Goal: Information Seeking & Learning: Learn about a topic

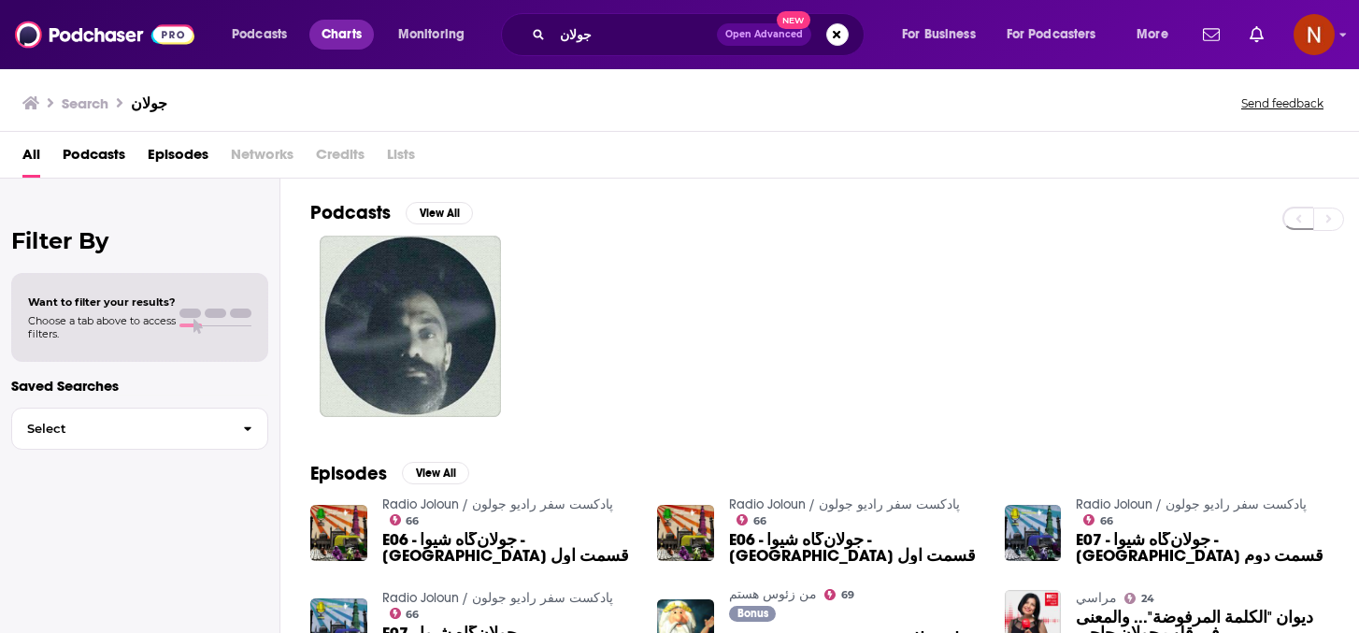
click at [345, 33] on span "Charts" at bounding box center [342, 34] width 40 height 26
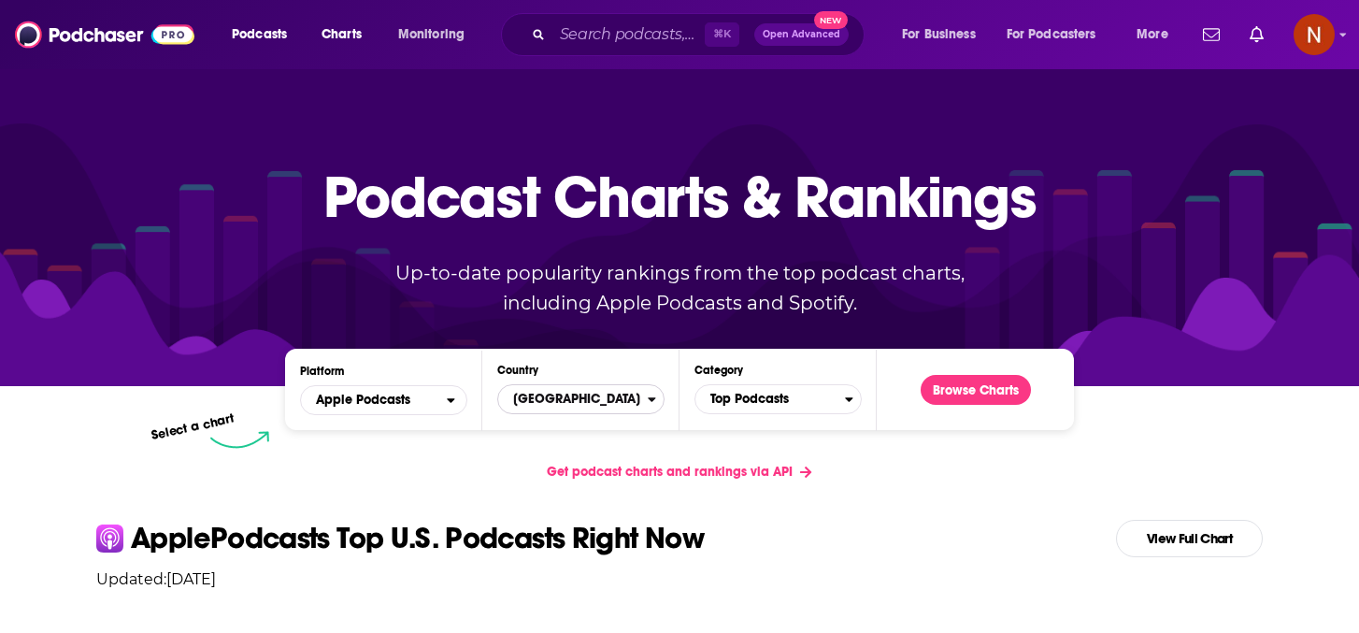
click at [555, 403] on span "[GEOGRAPHIC_DATA]" at bounding box center [573, 399] width 150 height 32
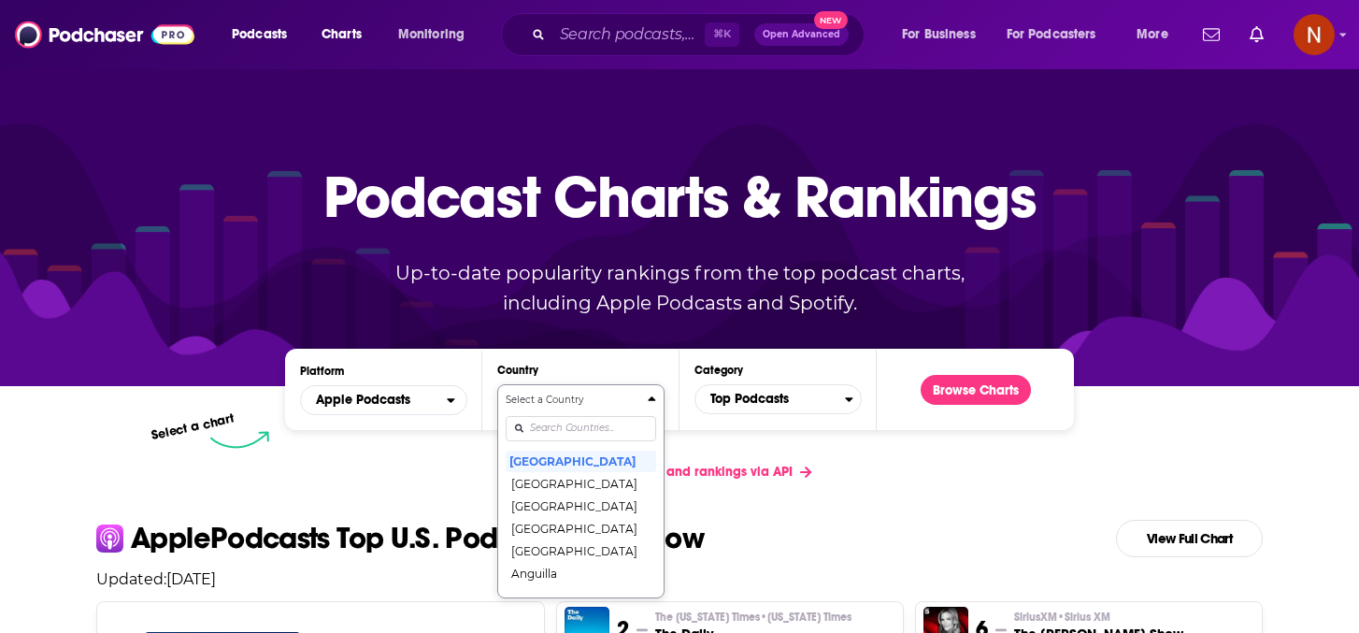
click at [556, 422] on input "Countries" at bounding box center [581, 428] width 150 height 25
type input "sa"
click at [548, 553] on button "[GEOGRAPHIC_DATA]" at bounding box center [581, 550] width 150 height 22
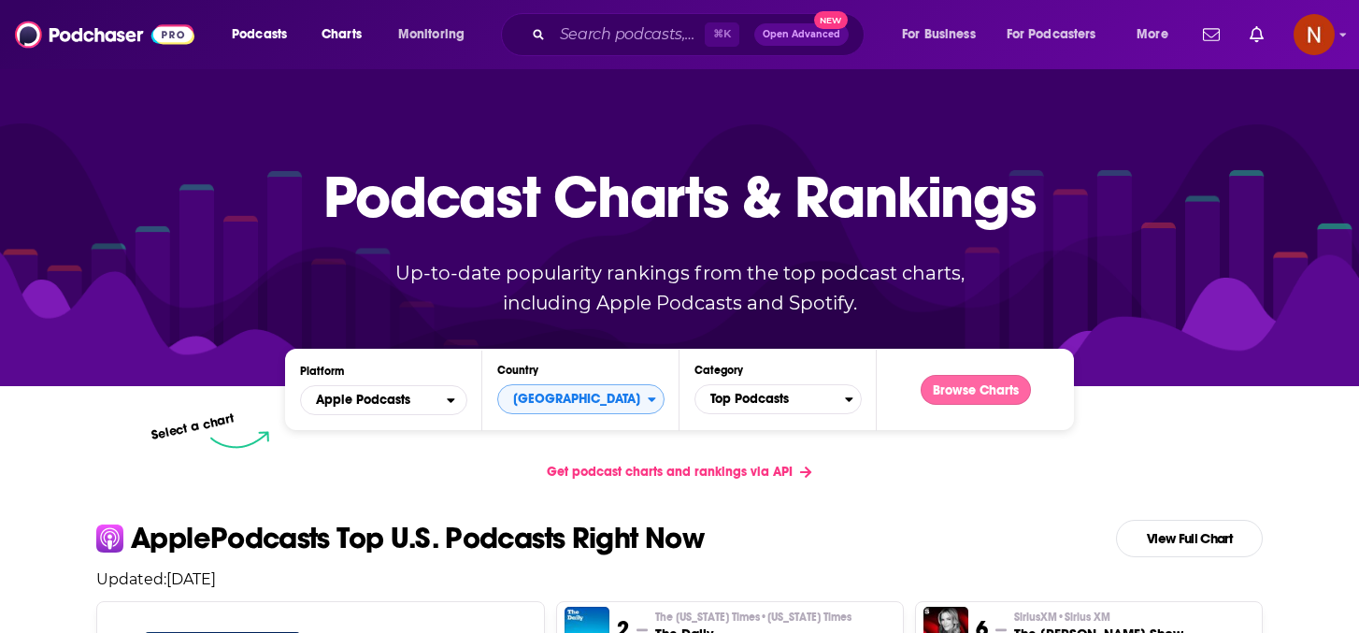
click at [938, 393] on button "Browse Charts" at bounding box center [976, 390] width 110 height 30
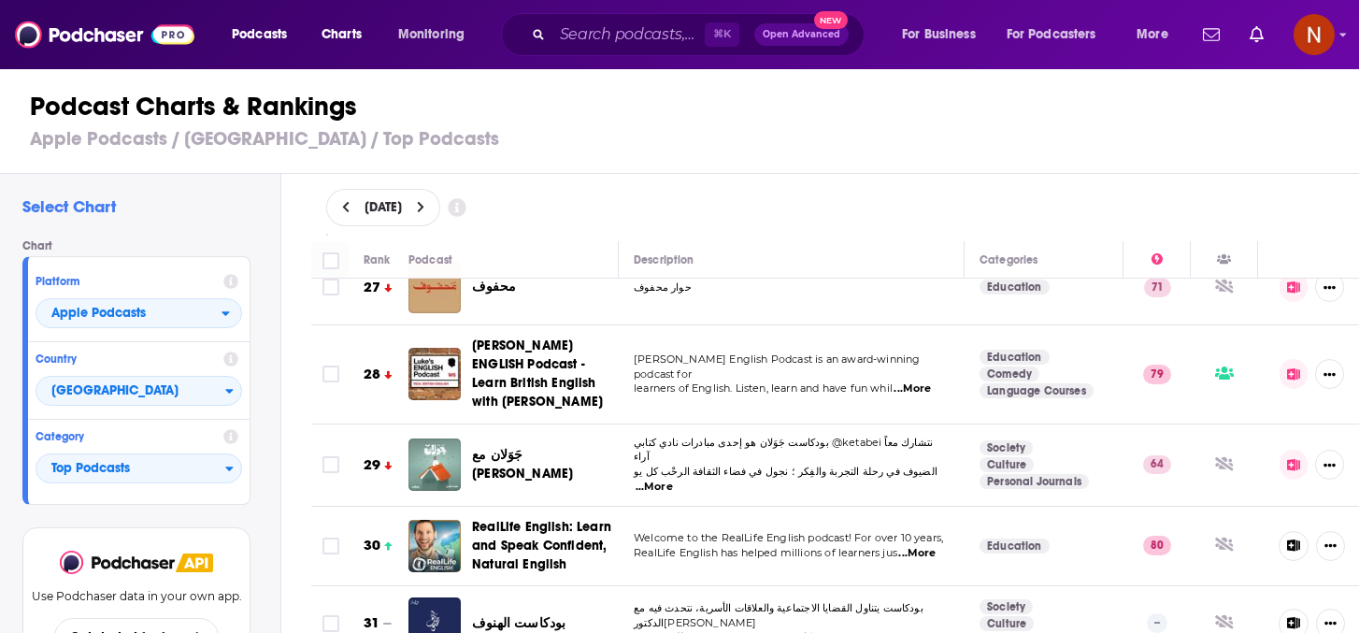
scroll to position [2049, 0]
click at [344, 205] on icon at bounding box center [345, 207] width 7 height 11
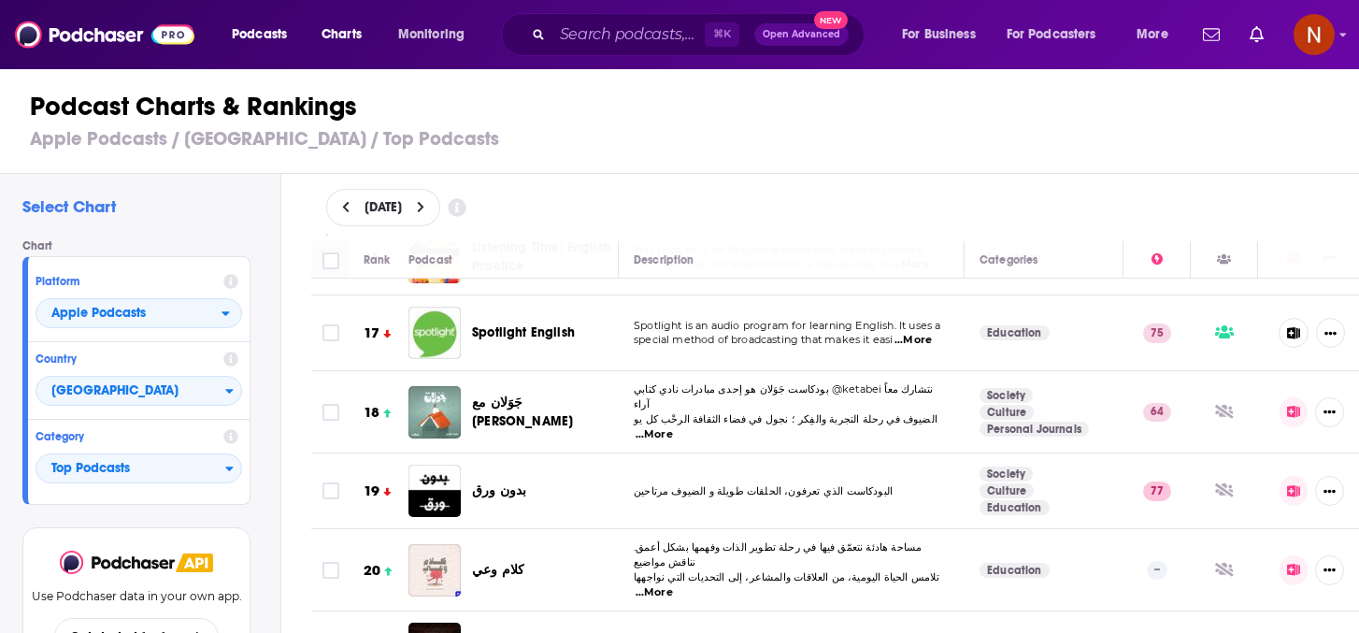
scroll to position [1214, 0]
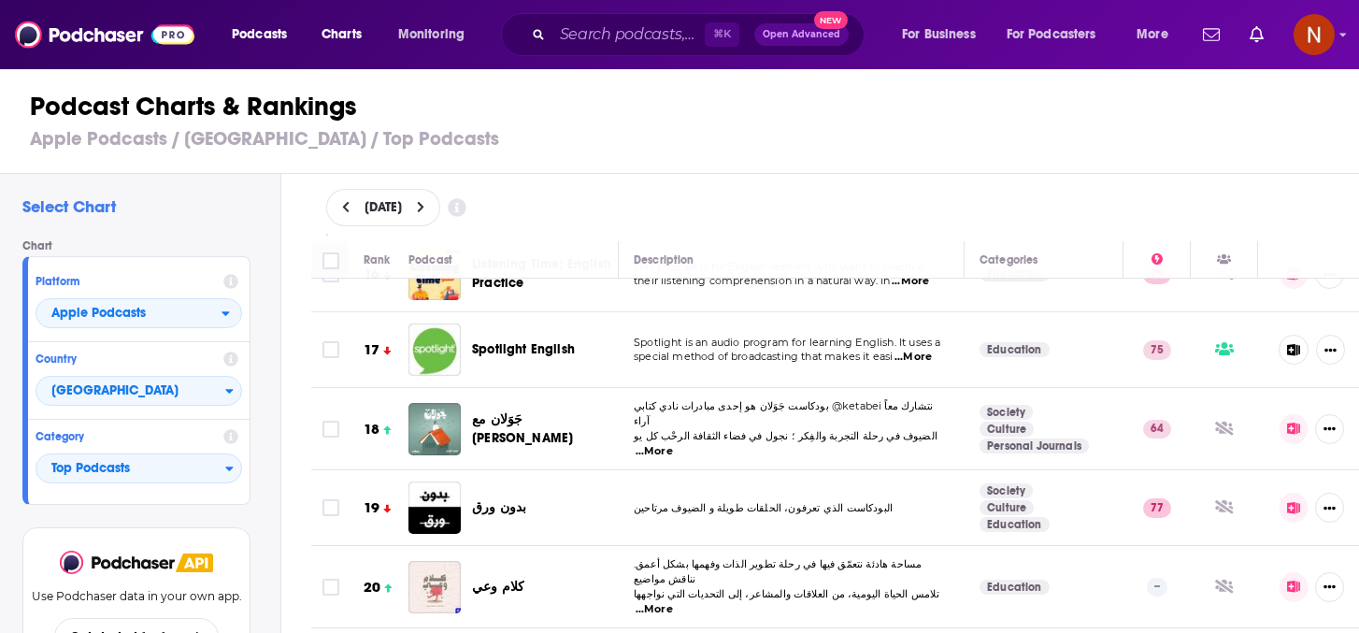
click at [508, 411] on span "جَوَلان مع [PERSON_NAME]" at bounding box center [522, 428] width 101 height 35
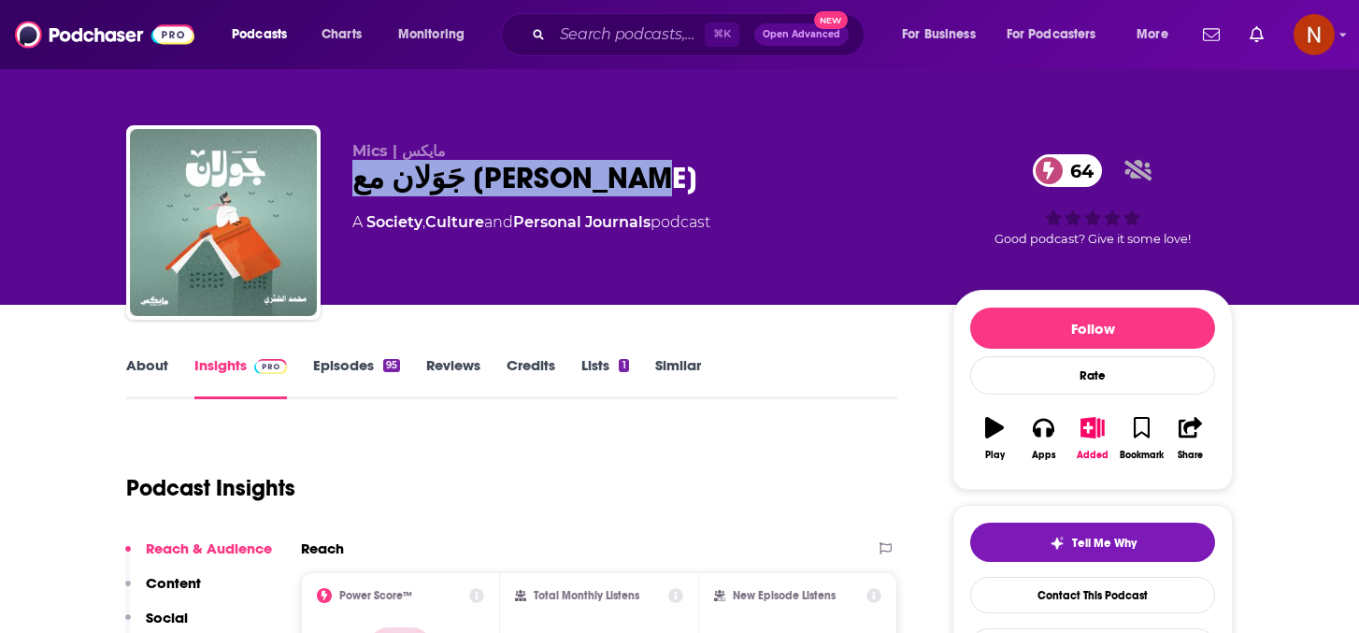
drag, startPoint x: 590, startPoint y: 194, endPoint x: 354, endPoint y: 176, distance: 236.3
click at [354, 176] on div "جَوَلان مع [PERSON_NAME] 64" at bounding box center [637, 178] width 570 height 36
copy h2 "جَوَلان مع [PERSON_NAME]"
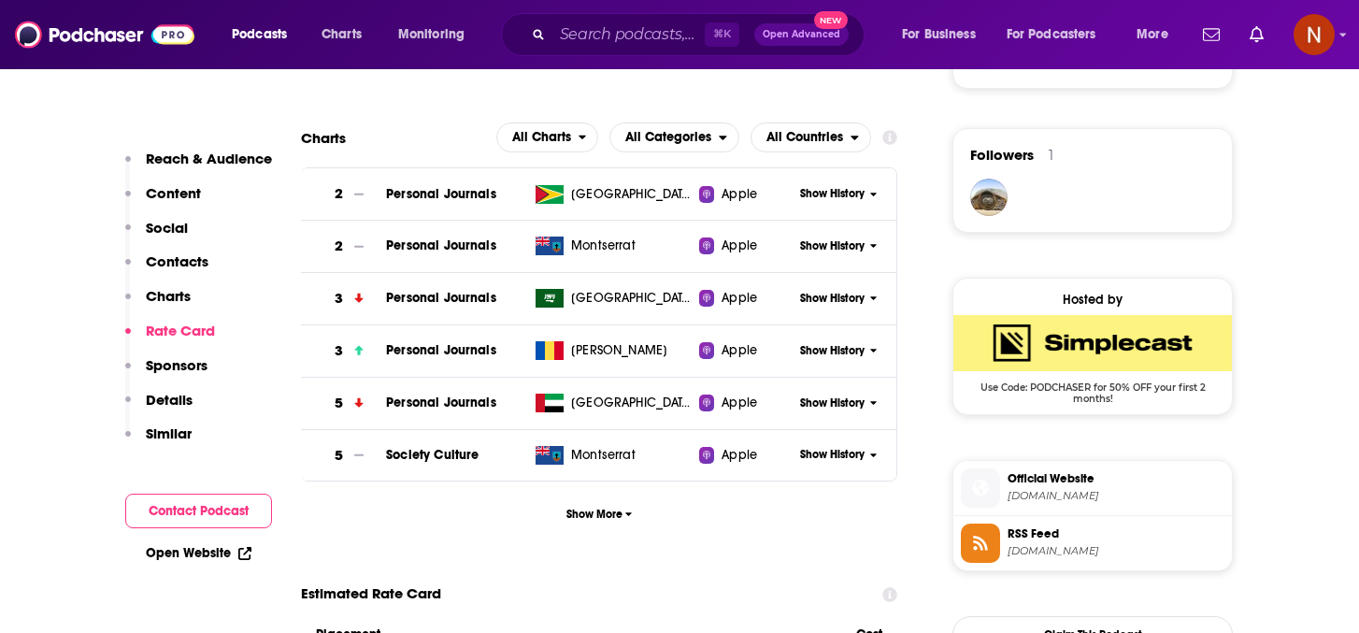
scroll to position [1307, 0]
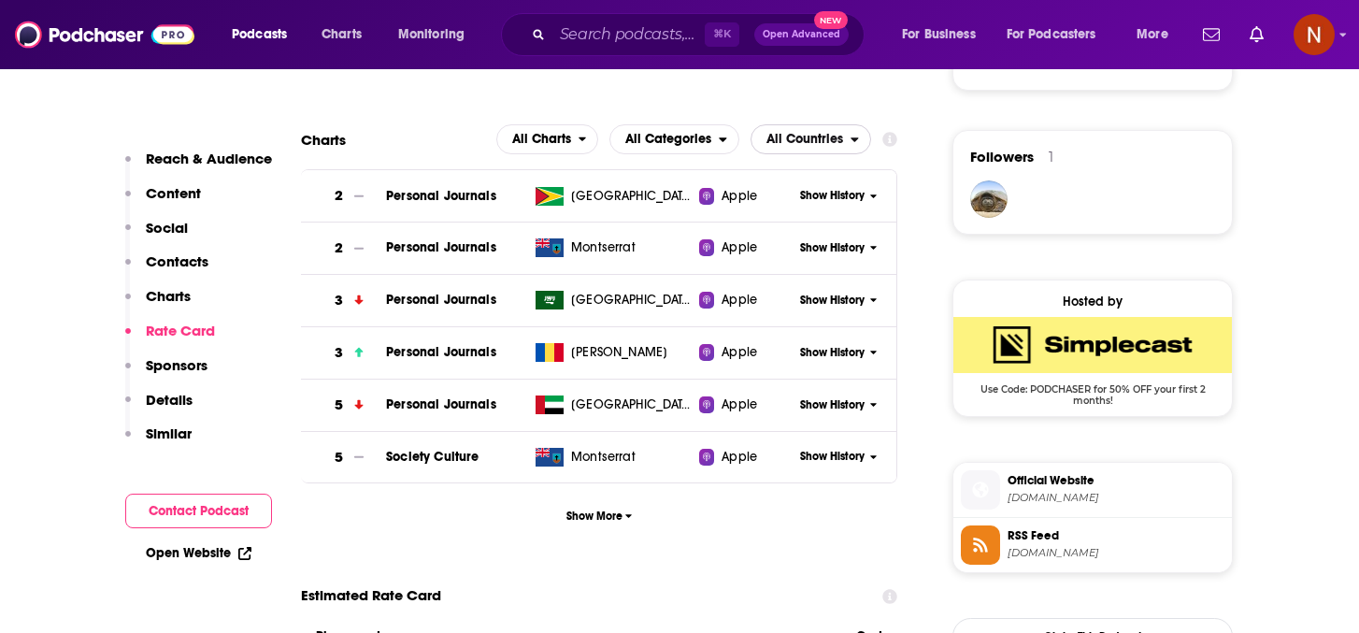
click at [799, 150] on span "All Countries" at bounding box center [800, 139] width 99 height 32
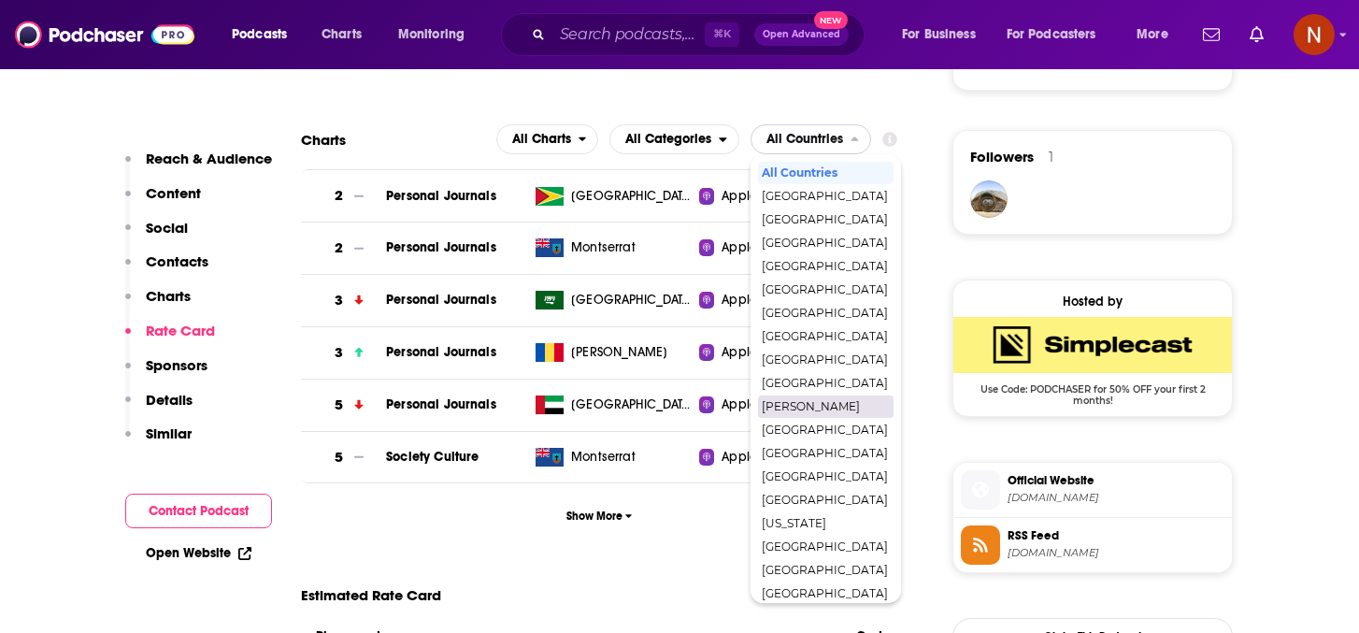
scroll to position [408, 0]
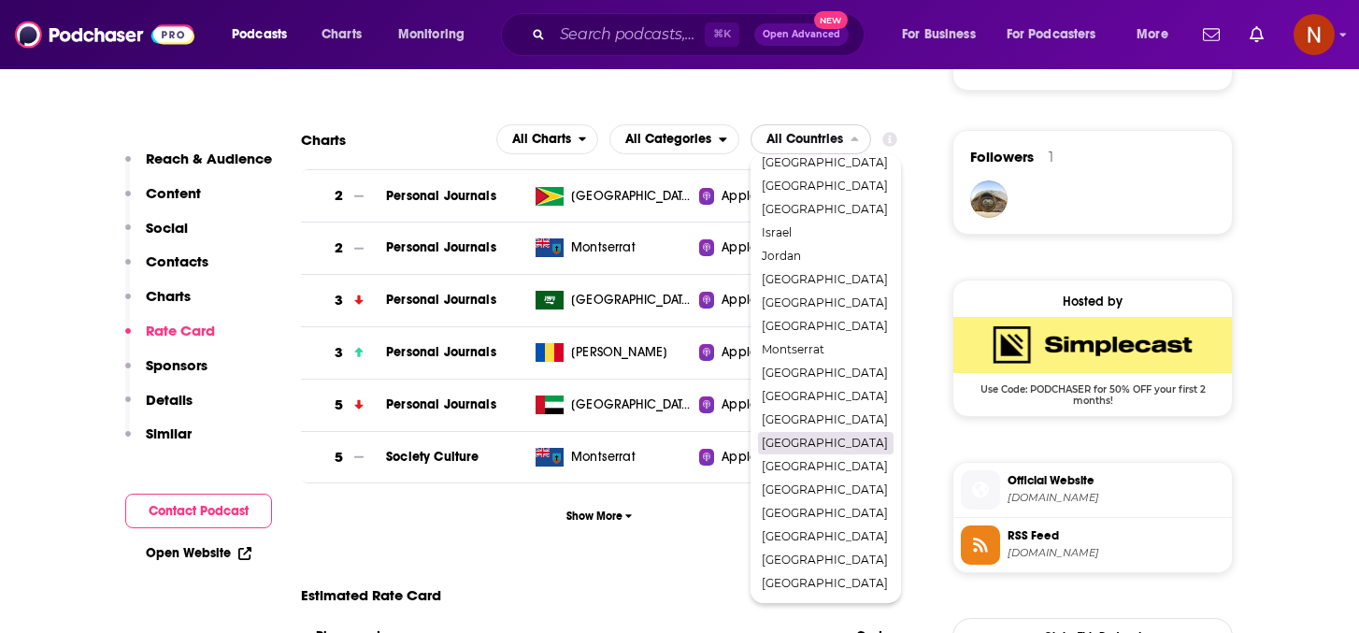
click at [809, 449] on span "[GEOGRAPHIC_DATA]" at bounding box center [825, 442] width 126 height 11
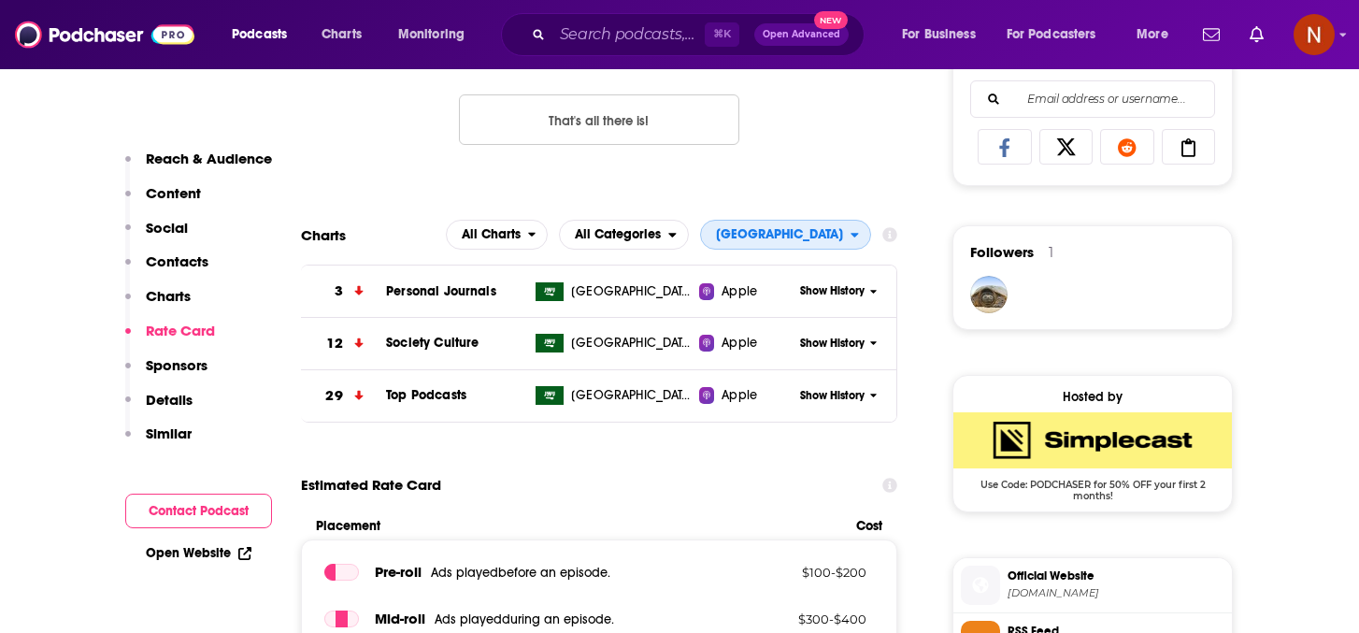
scroll to position [1212, 0]
click at [873, 376] on div "Show History" at bounding box center [845, 395] width 103 height 46
click at [845, 390] on span "Show History" at bounding box center [832, 395] width 64 height 16
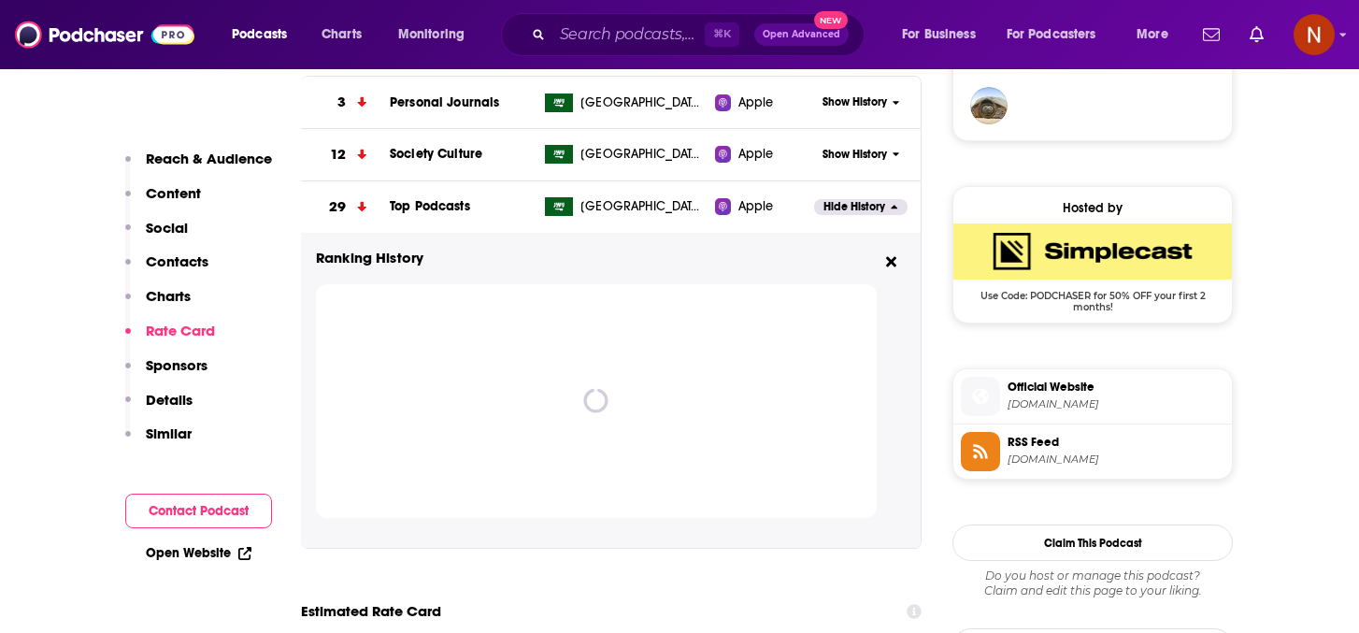
scroll to position [1402, 0]
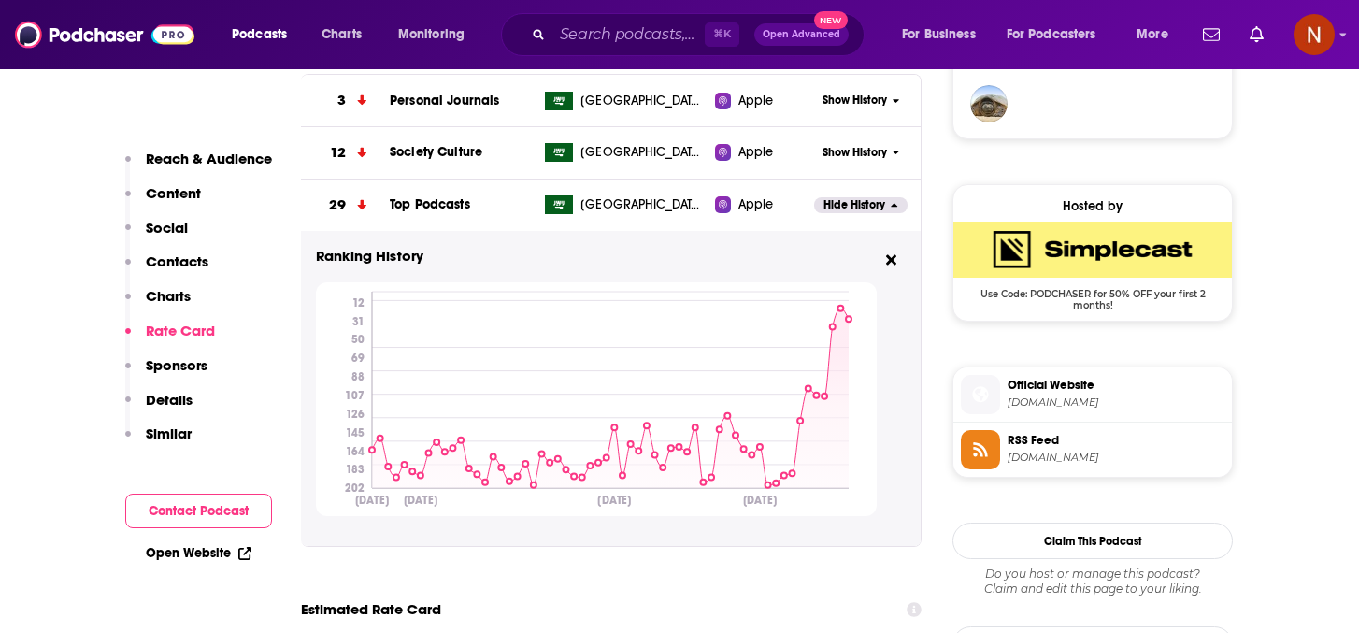
click at [833, 207] on span "Hide History" at bounding box center [854, 205] width 62 height 16
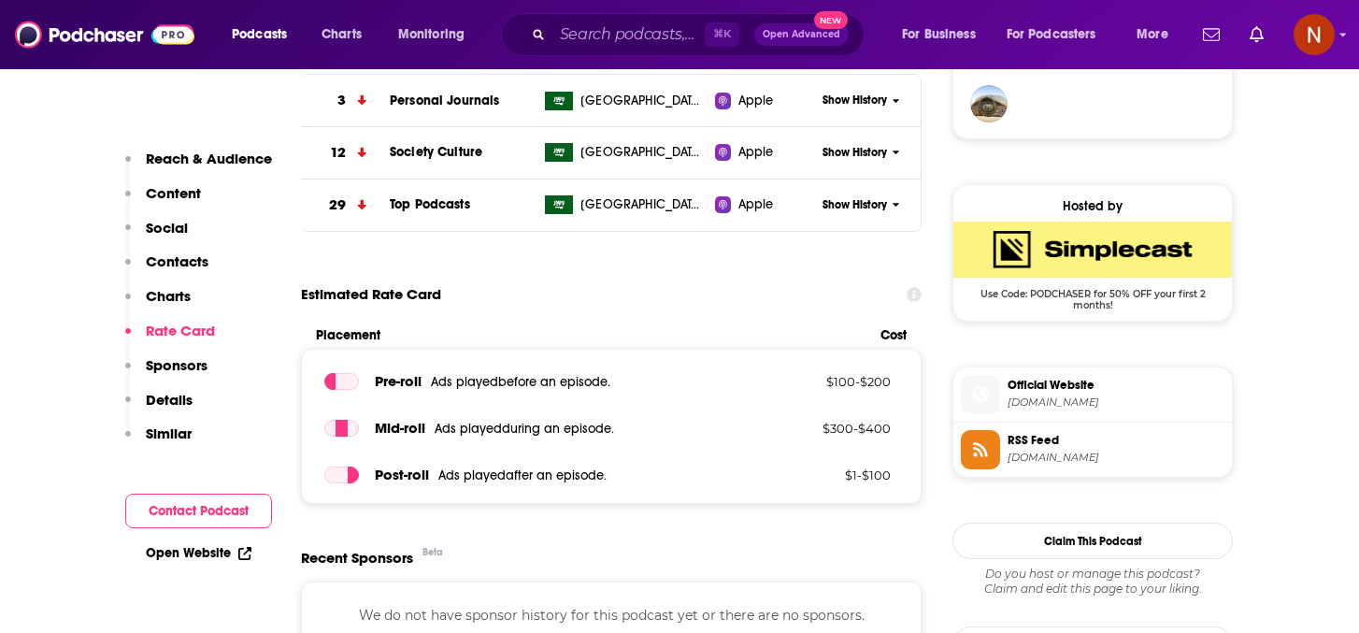
scroll to position [1358, 0]
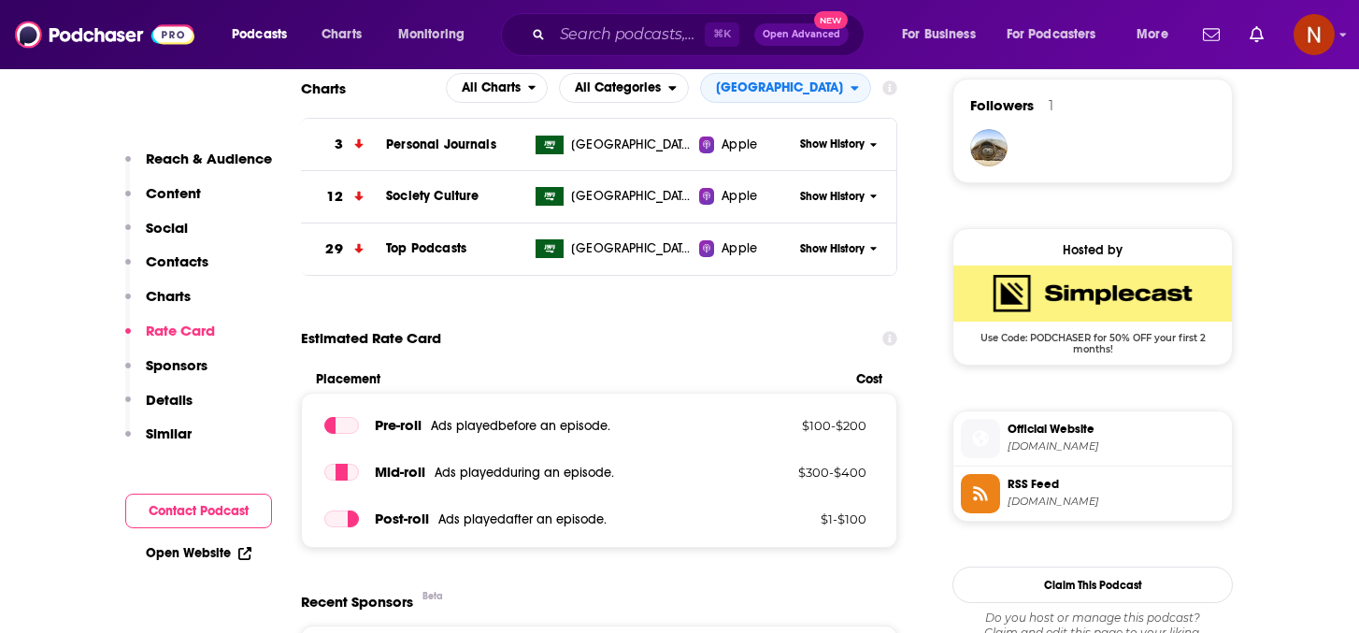
click at [834, 197] on span "Show History" at bounding box center [832, 197] width 64 height 16
